Goal: Task Accomplishment & Management: Manage account settings

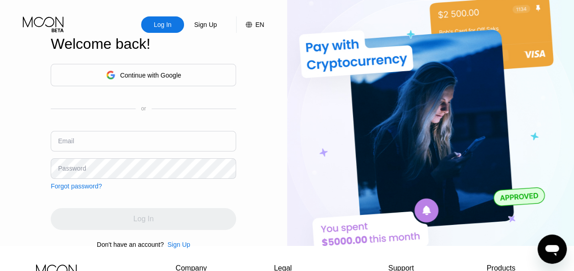
click at [169, 150] on input "text" at bounding box center [143, 141] width 185 height 21
type input "[EMAIL_ADDRESS][DOMAIN_NAME]"
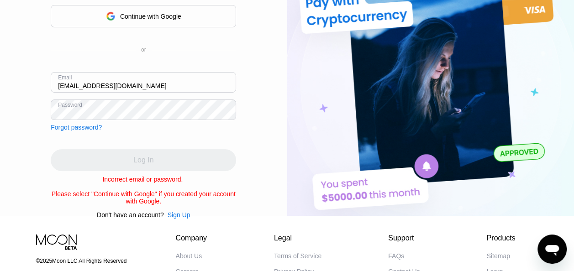
scroll to position [59, 0]
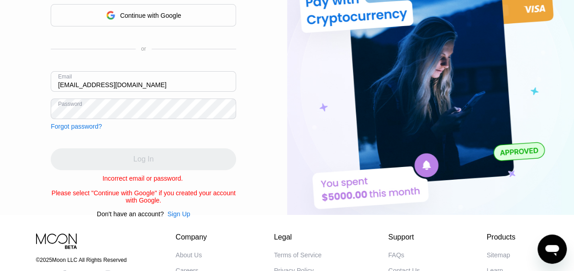
click at [124, 140] on div "Continue with Google or Email youngmanflex@gmail.com Password Forgot password? …" at bounding box center [143, 111] width 185 height 214
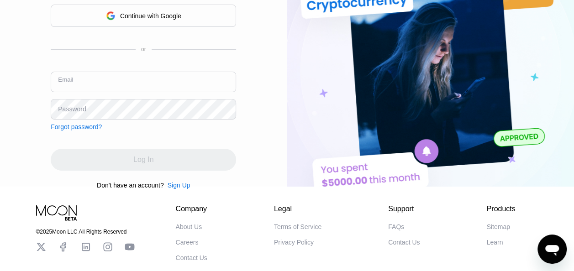
click at [135, 92] on input "text" at bounding box center [143, 82] width 185 height 21
type input "[EMAIL_ADDRESS][DOMAIN_NAME]"
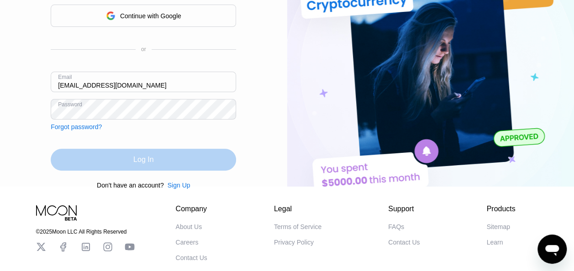
click at [140, 171] on div "Log In" at bounding box center [143, 160] width 185 height 22
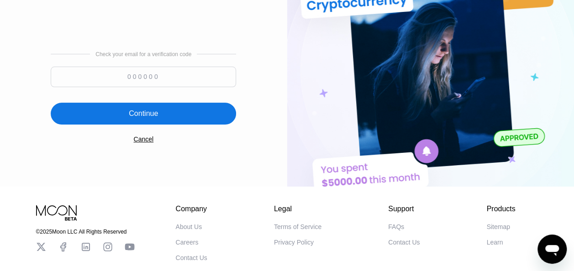
click at [165, 76] on input at bounding box center [143, 77] width 185 height 21
paste input "526773"
type input "526773"
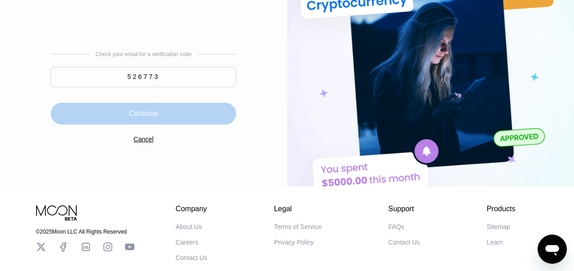
click at [162, 121] on div "Continue" at bounding box center [143, 114] width 185 height 22
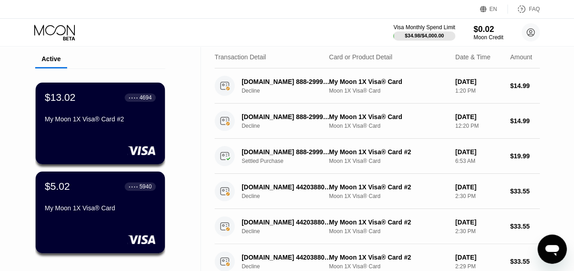
scroll to position [28, 0]
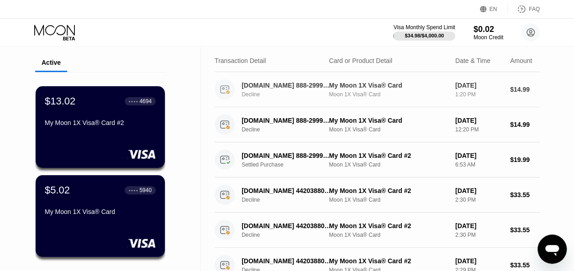
click at [320, 93] on div "Decline" at bounding box center [289, 94] width 96 height 6
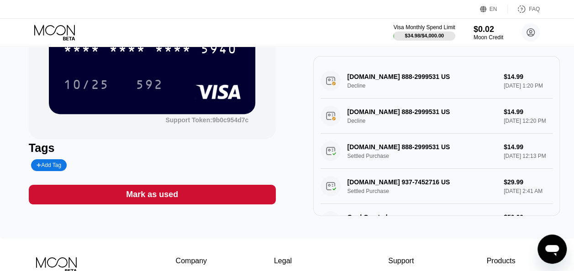
scroll to position [104, 0]
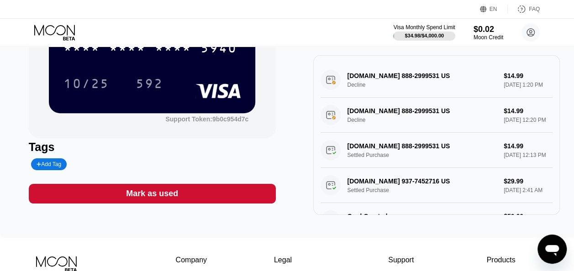
click at [411, 168] on div "[DOMAIN_NAME] 888-2999531 US Settled Purchase $14.99 [DATE] 12:13 PM" at bounding box center [436, 150] width 232 height 35
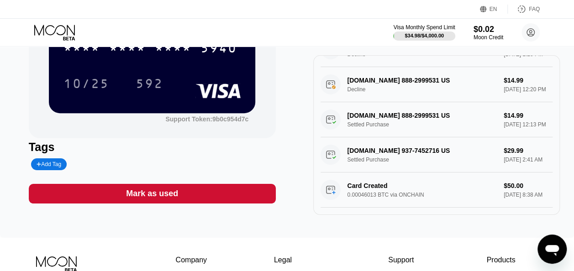
click at [485, 143] on div "[DOMAIN_NAME] 937-7452716 US Settled Purchase $29.99 [DATE] 2:41 AM" at bounding box center [436, 154] width 232 height 35
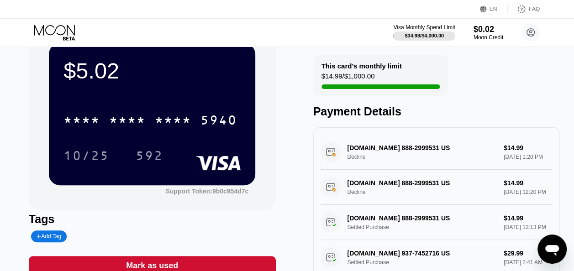
scroll to position [0, 0]
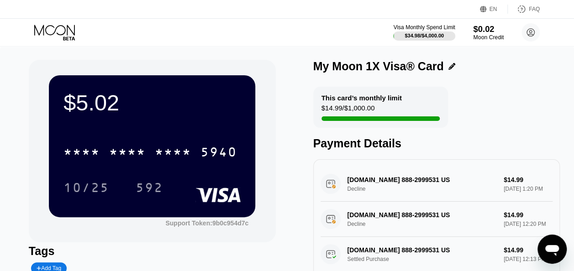
click at [482, 36] on div "Moon Credit" at bounding box center [488, 37] width 31 height 6
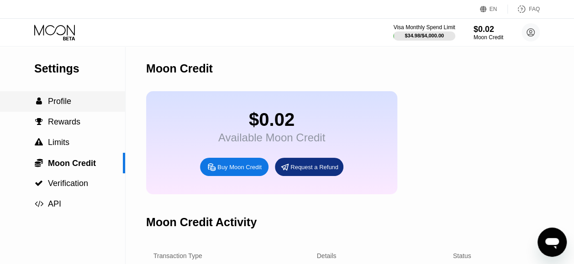
click at [68, 104] on span "Profile" at bounding box center [59, 101] width 23 height 9
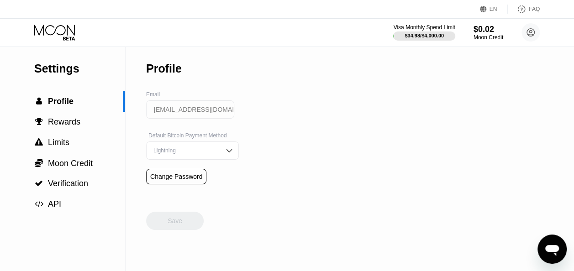
click at [63, 32] on icon at bounding box center [55, 33] width 42 height 16
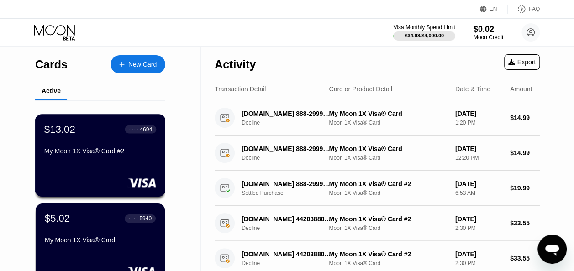
click at [91, 150] on div "My Moon 1X Visa® Card #2" at bounding box center [100, 150] width 112 height 7
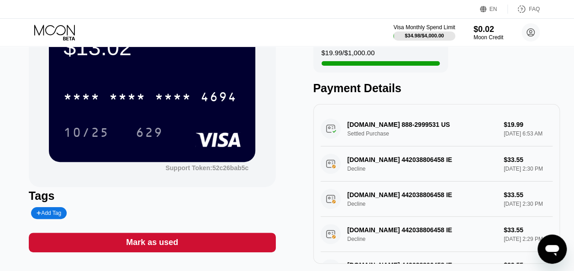
scroll to position [57, 0]
